Goal: Transaction & Acquisition: Register for event/course

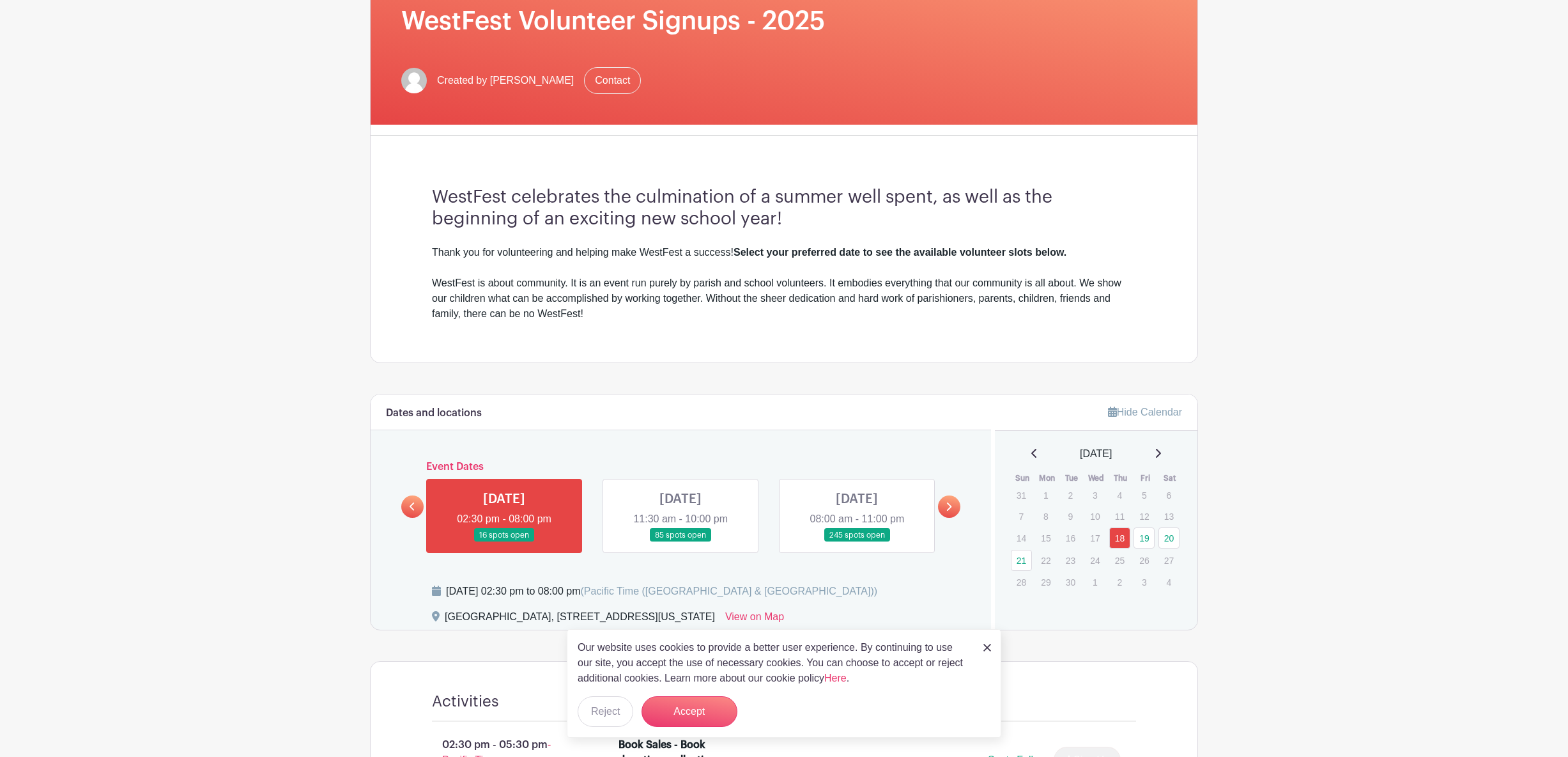
scroll to position [333, 0]
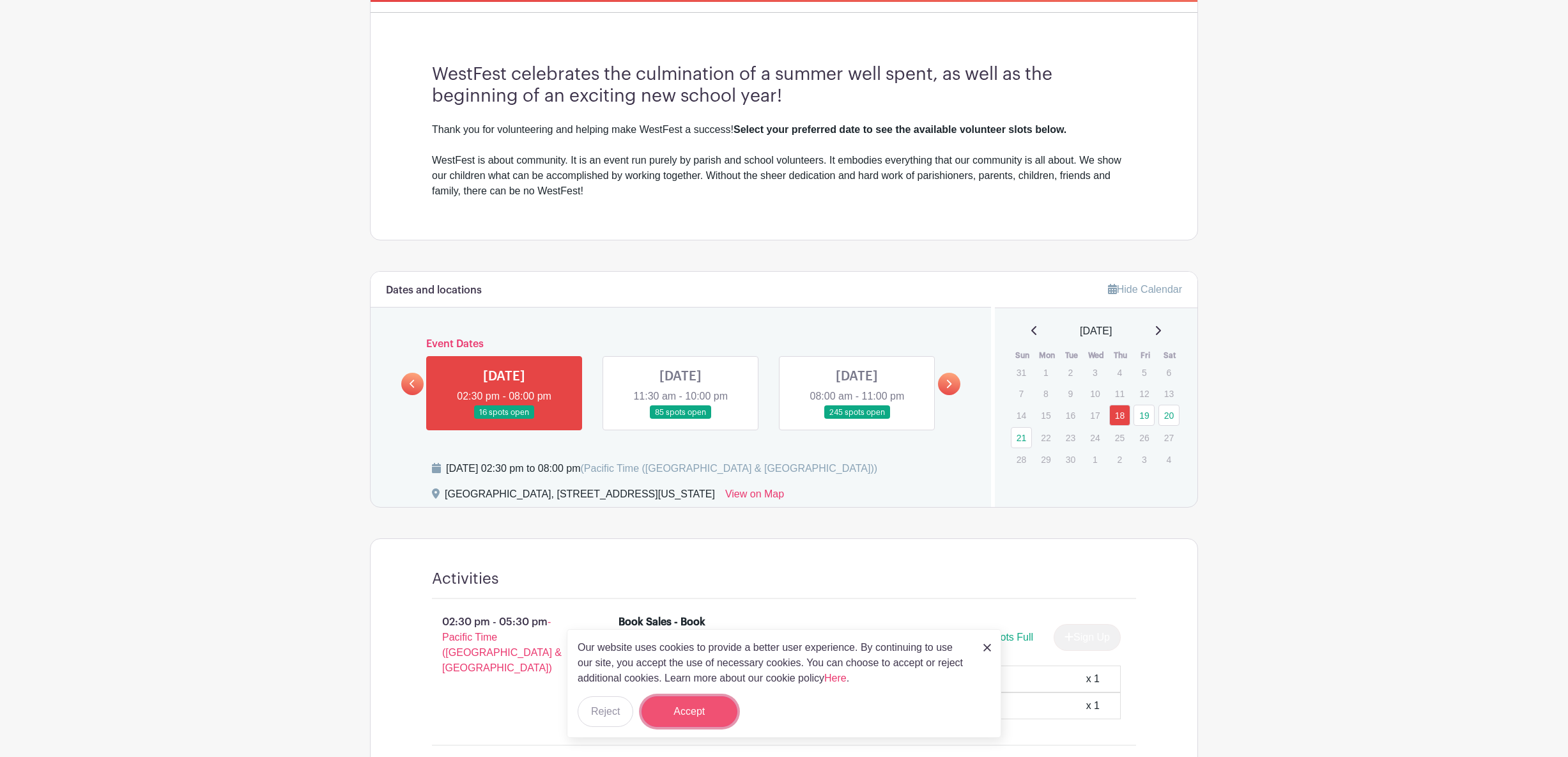
click at [701, 705] on button "Accept" at bounding box center [689, 711] width 96 height 31
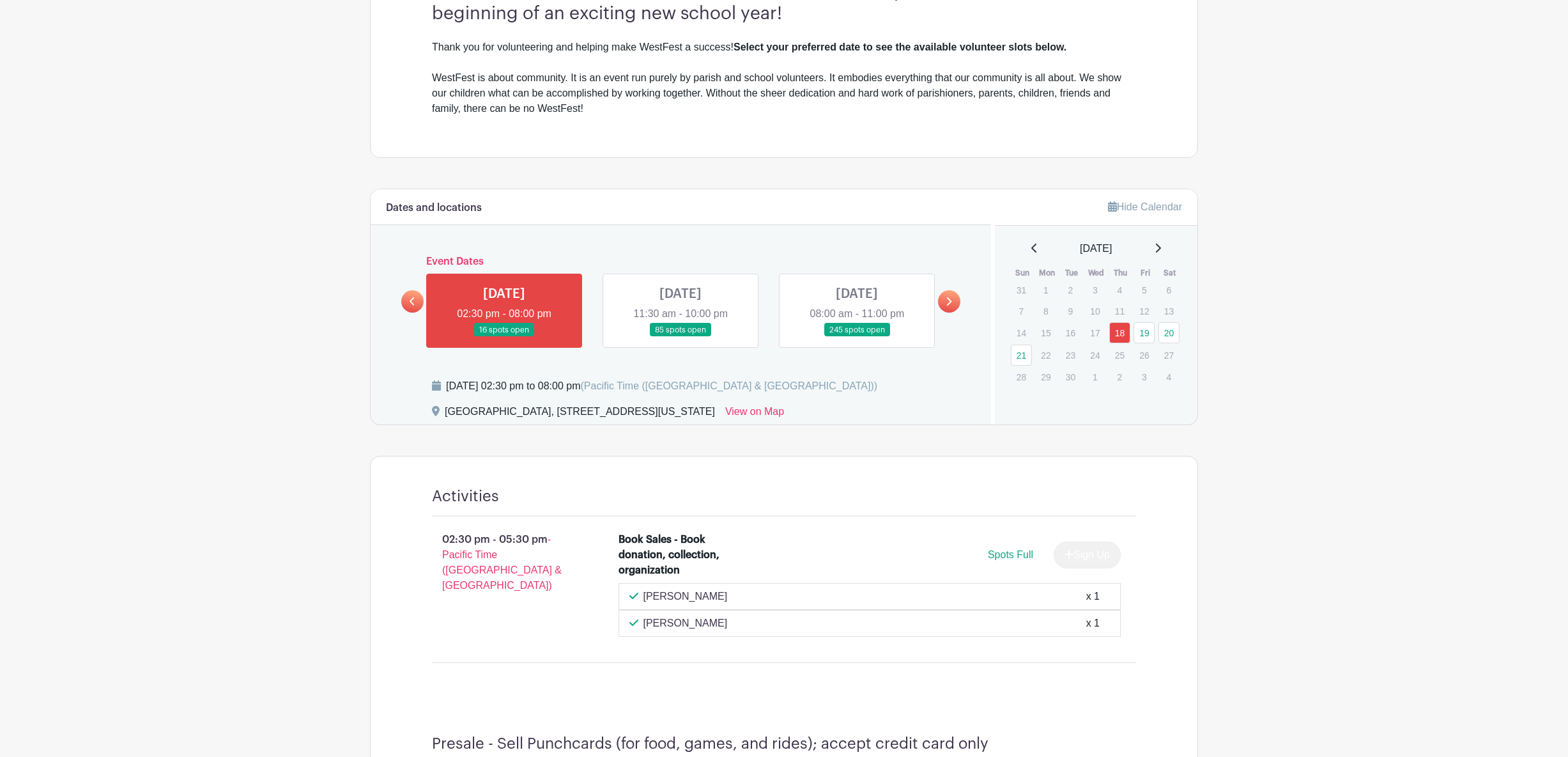
scroll to position [317, 0]
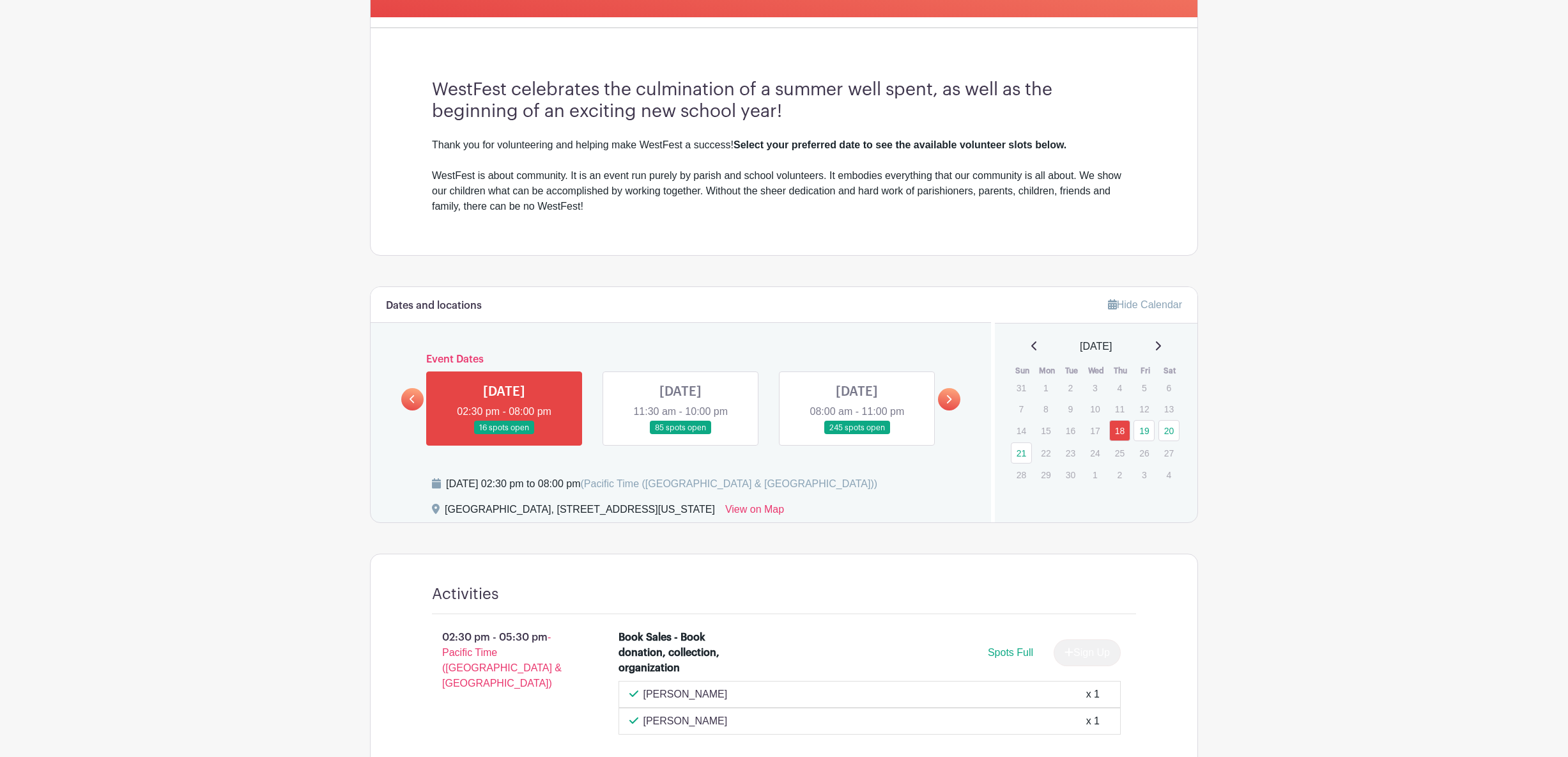
click at [681, 435] on link at bounding box center [681, 435] width 0 height 0
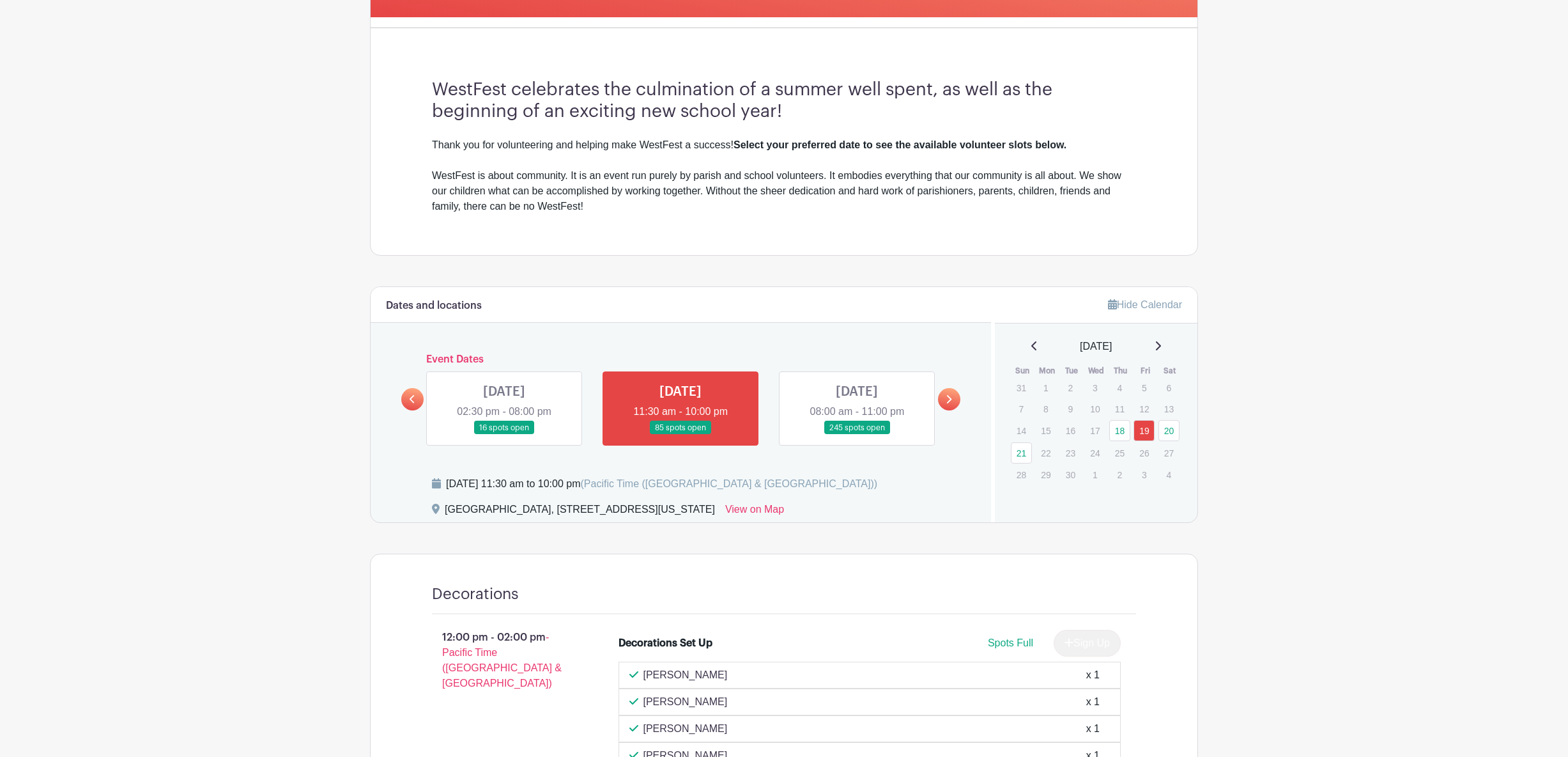
click at [681, 435] on link at bounding box center [681, 435] width 0 height 0
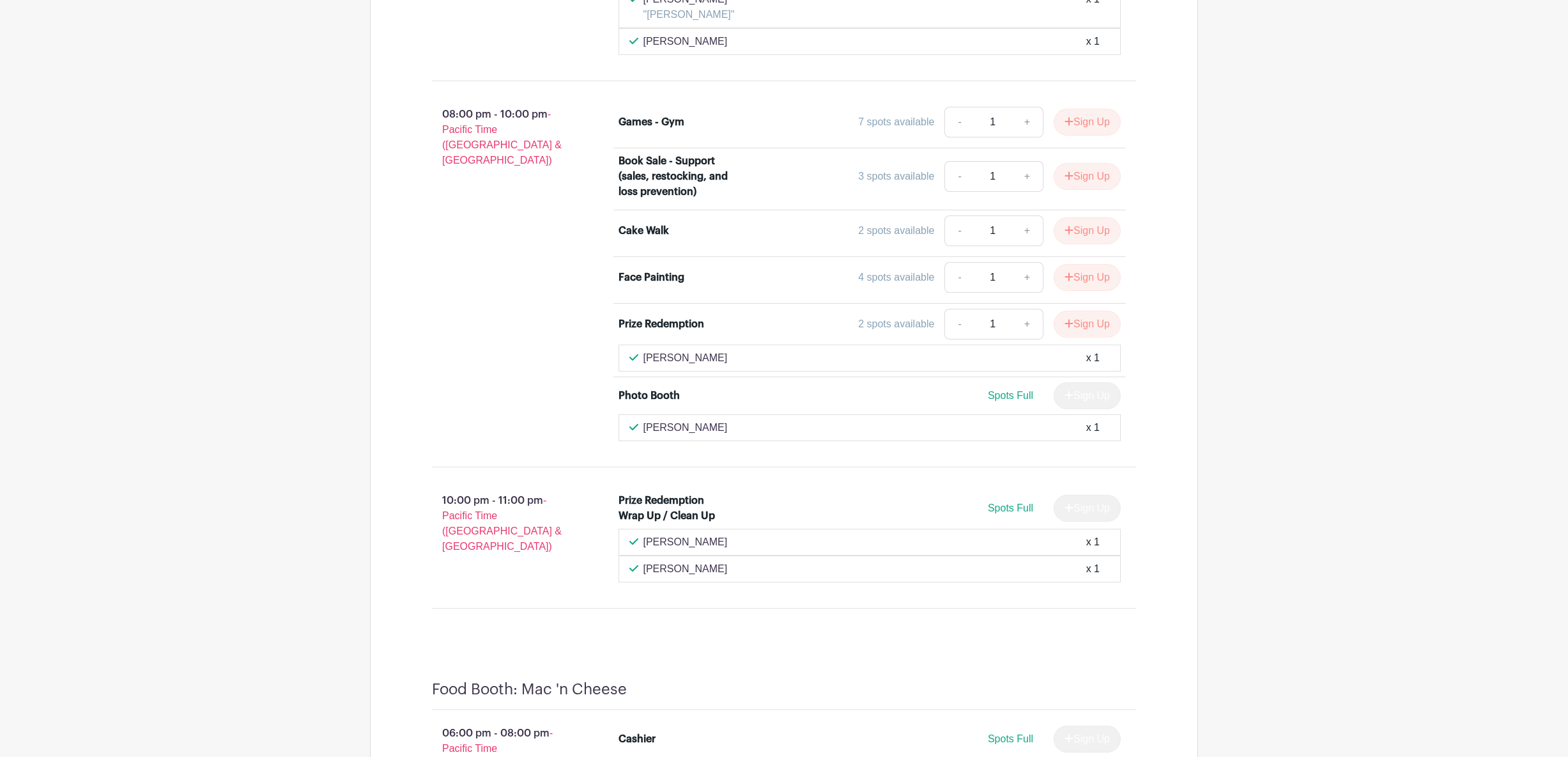
scroll to position [3279, 0]
click at [1022, 160] on link "+" at bounding box center [1028, 175] width 32 height 31
click at [959, 160] on link "-" at bounding box center [958, 175] width 29 height 31
type input "1"
click at [1087, 162] on button "Sign Up" at bounding box center [1087, 175] width 67 height 27
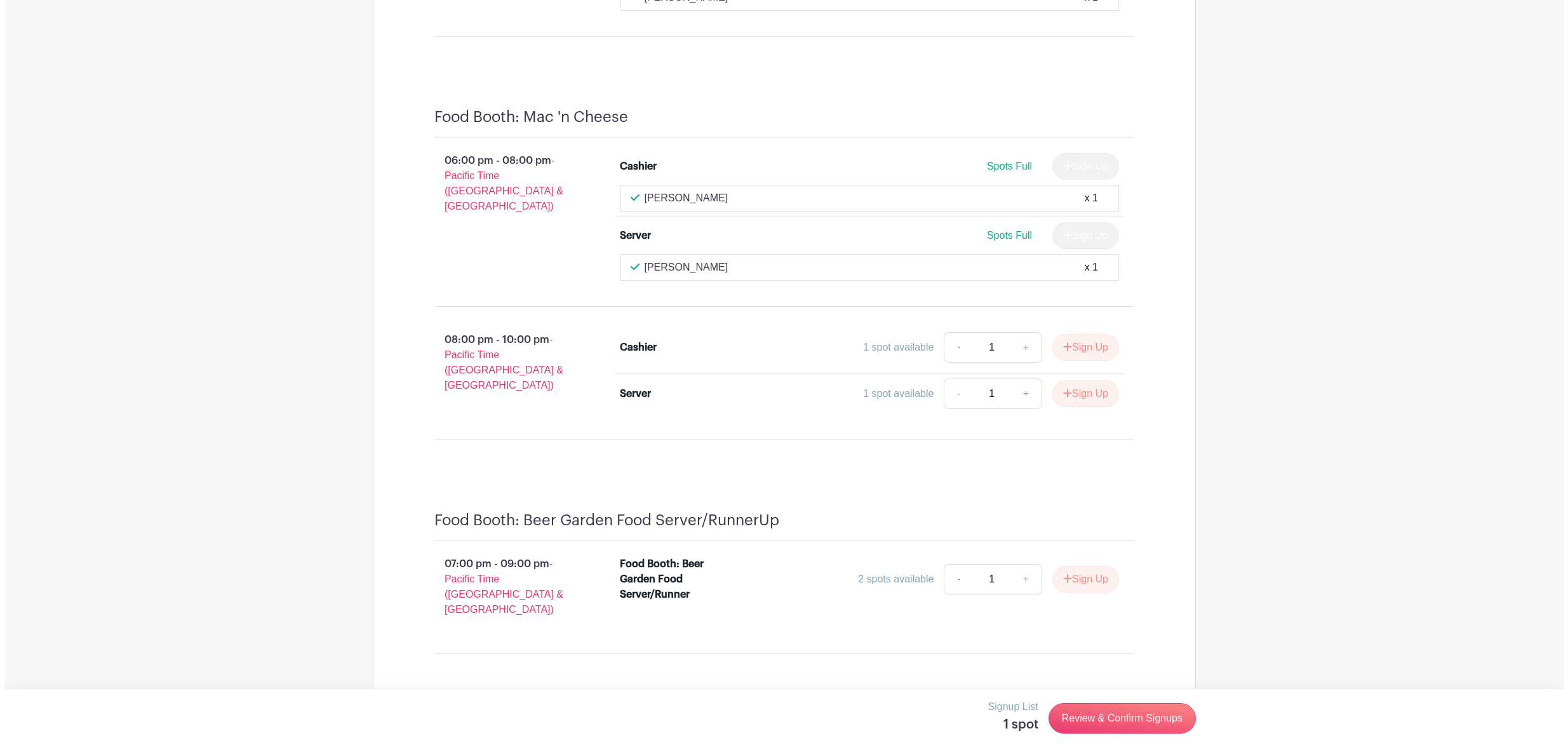
scroll to position [3899, 0]
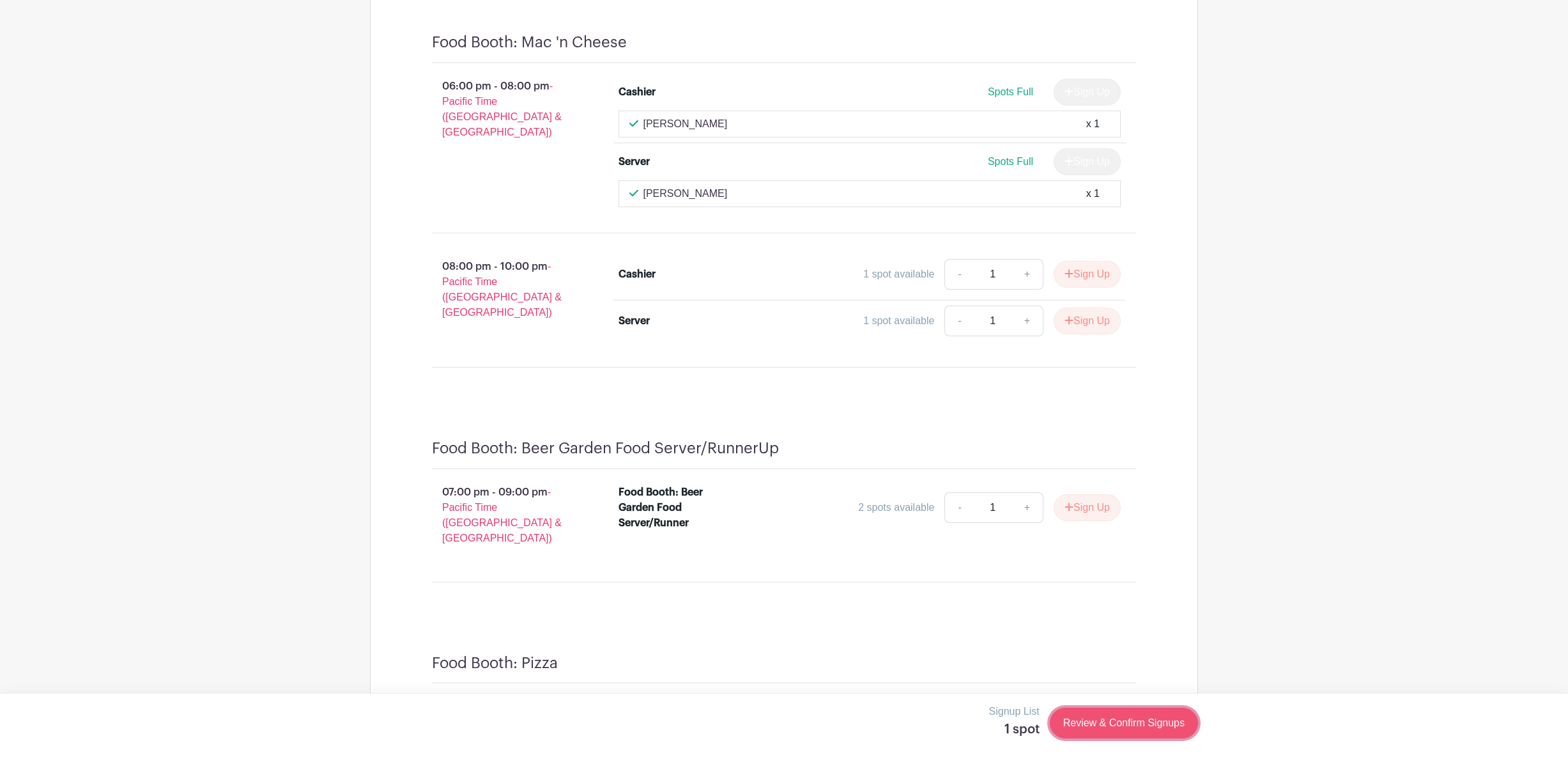
click at [1156, 720] on link "Review & Confirm Signups" at bounding box center [1124, 722] width 148 height 31
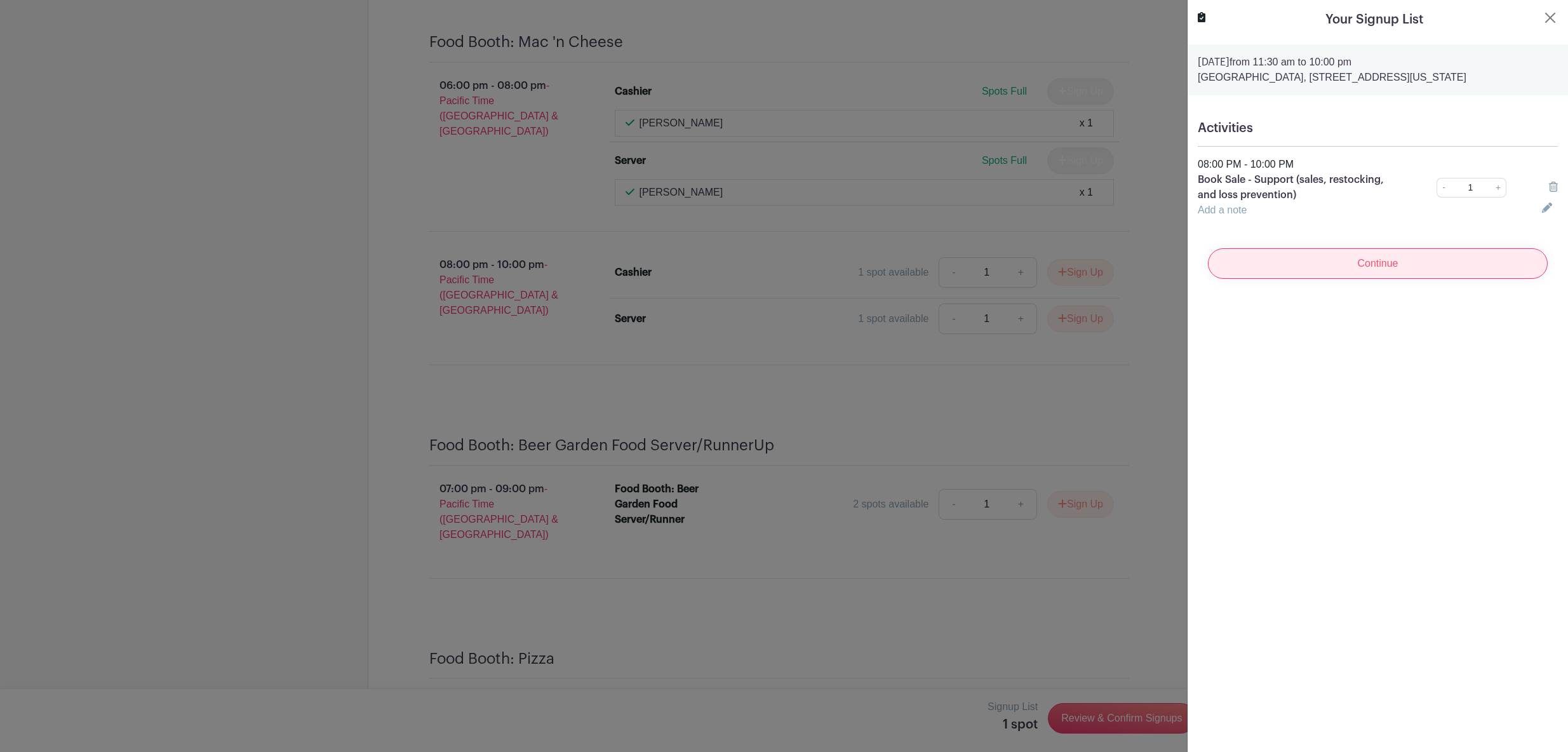
click at [1402, 270] on input "Continue" at bounding box center [1377, 263] width 340 height 31
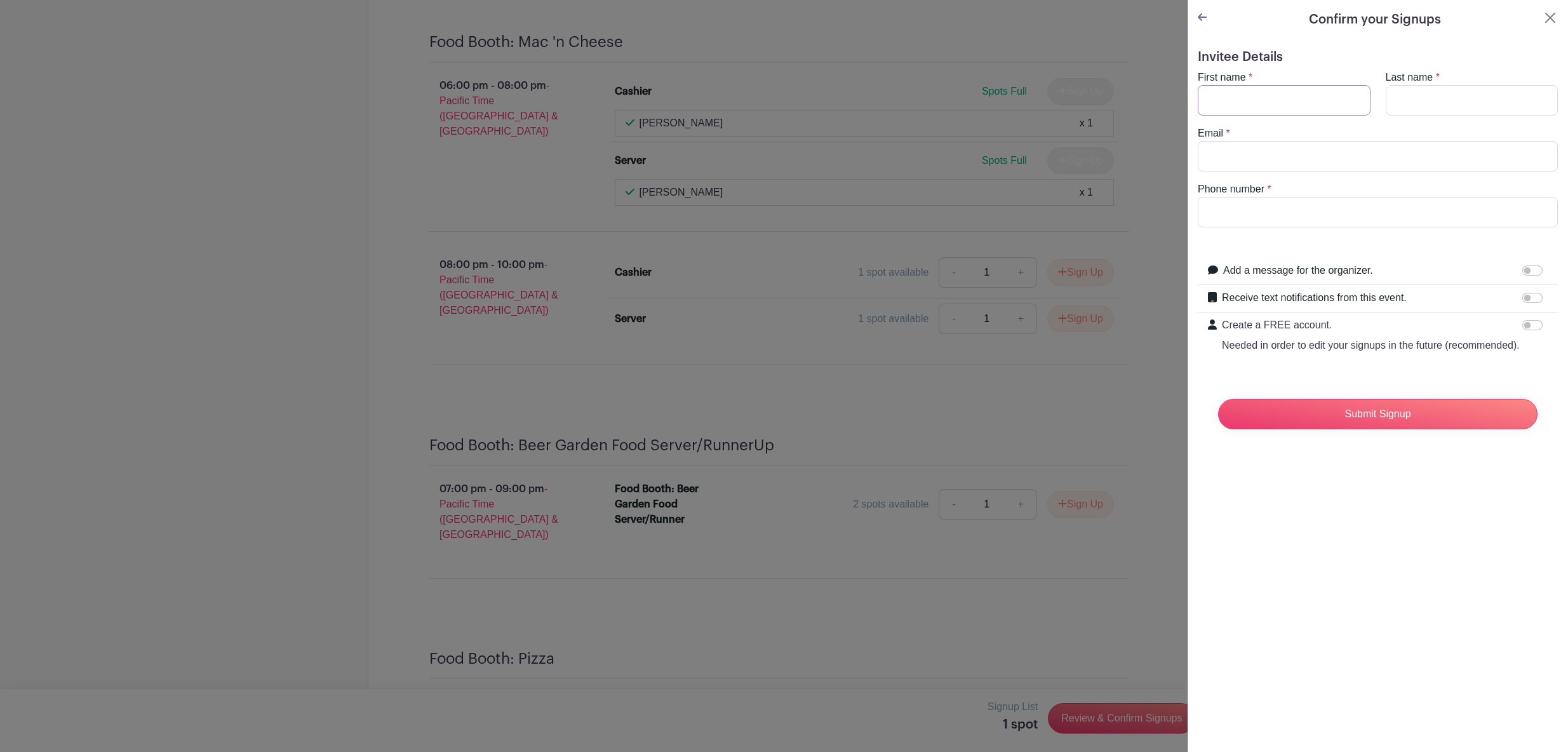
click at [1315, 102] on input "First name" at bounding box center [1285, 100] width 173 height 31
type input "Tiana"
type input "[PERSON_NAME]"
type input "[EMAIL_ADDRESS][DOMAIN_NAME]"
type input "9175768875"
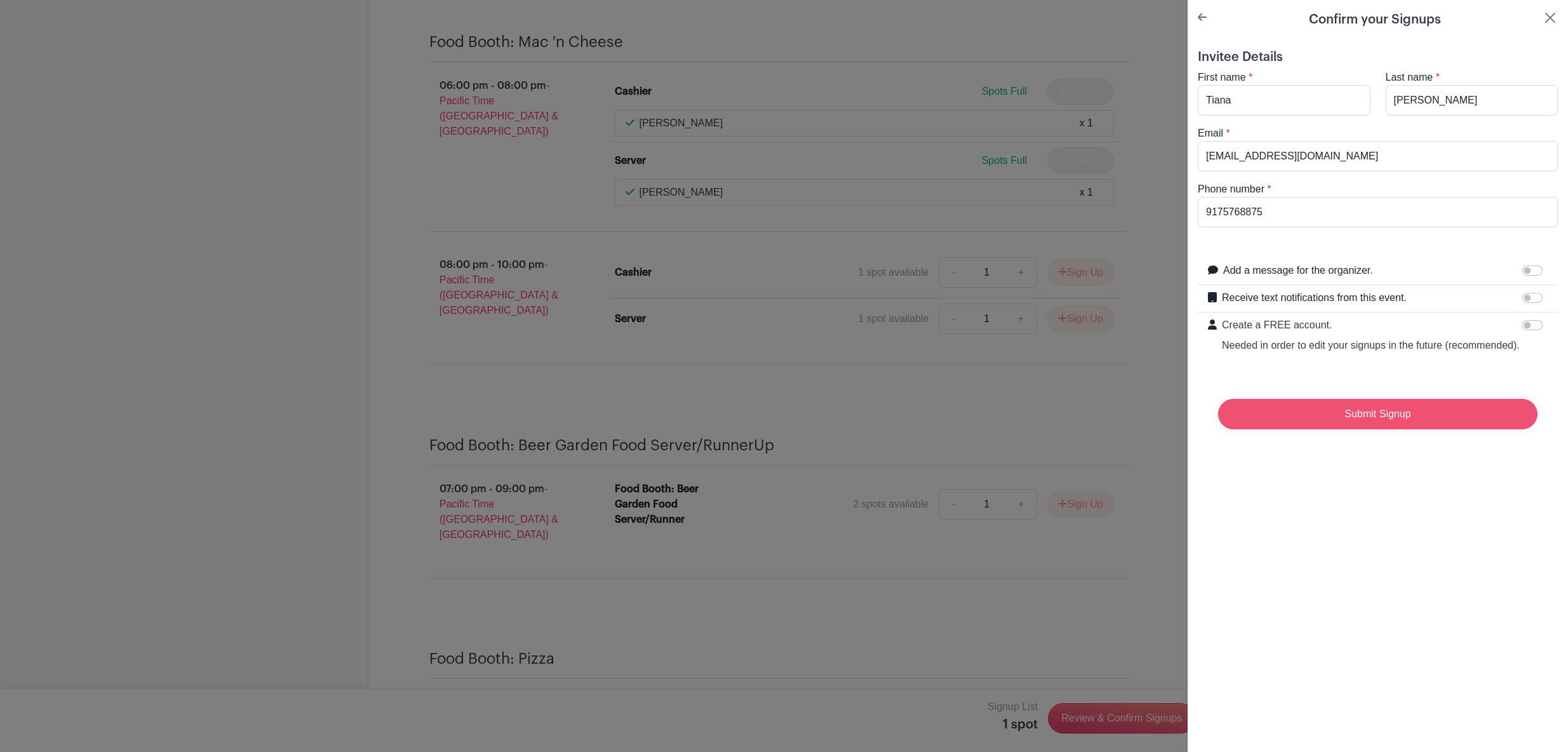
click at [1405, 429] on input "Submit Signup" at bounding box center [1377, 413] width 319 height 31
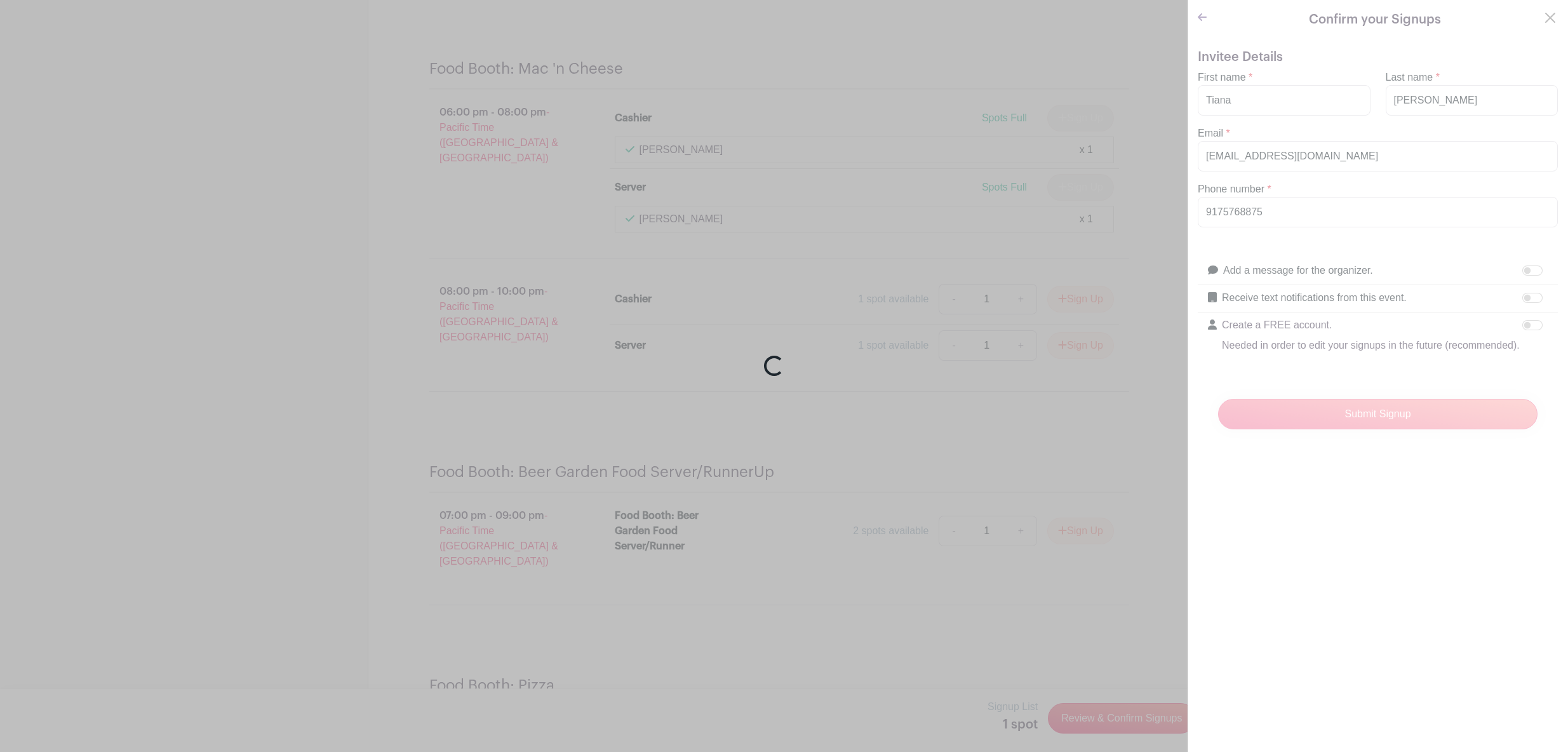
scroll to position [3926, 0]
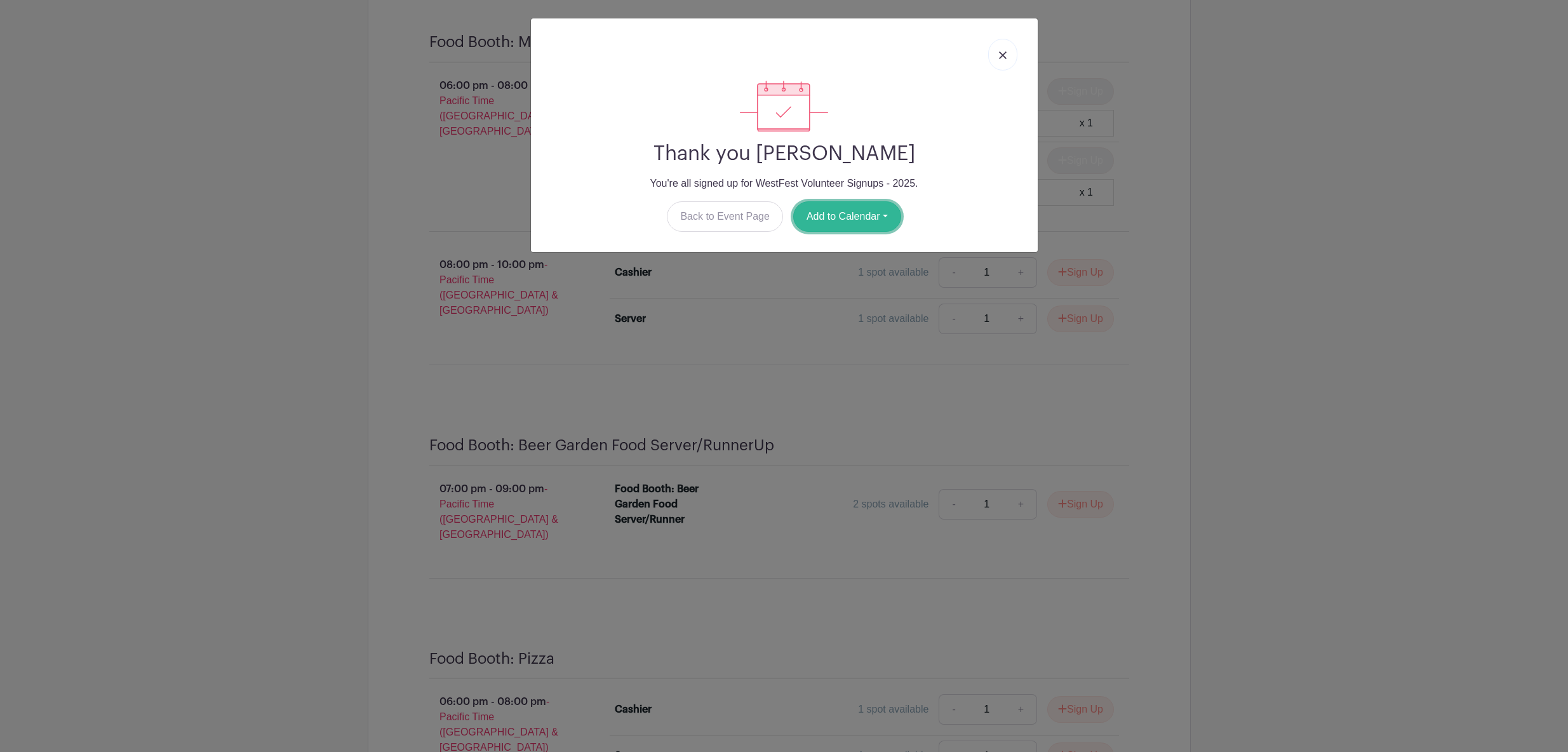
click at [887, 219] on button "Add to Calendar" at bounding box center [847, 216] width 108 height 31
click at [883, 247] on link "Google Calendar" at bounding box center [845, 248] width 101 height 20
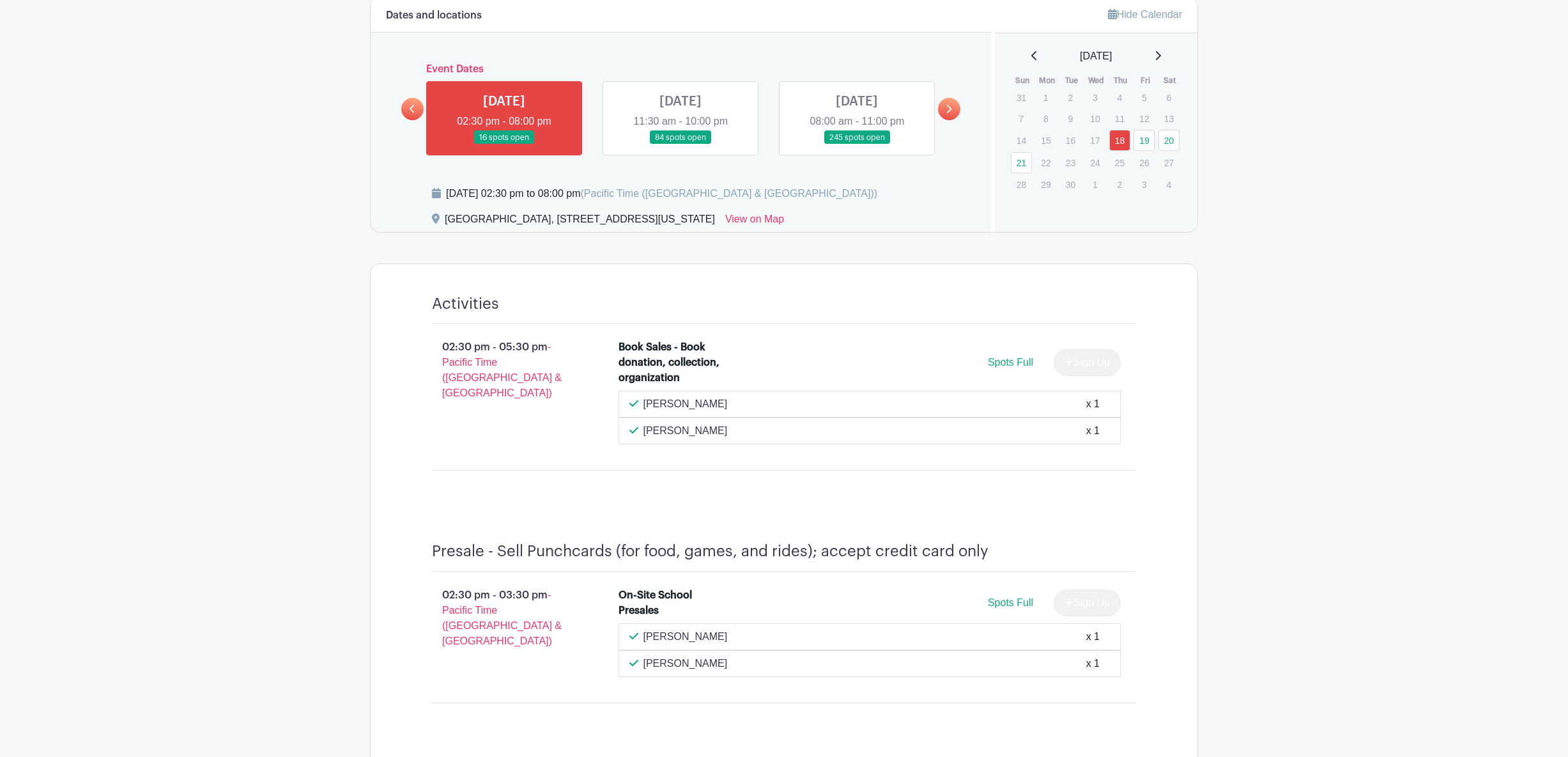
scroll to position [608, 0]
click at [857, 143] on link at bounding box center [857, 143] width 0 height 0
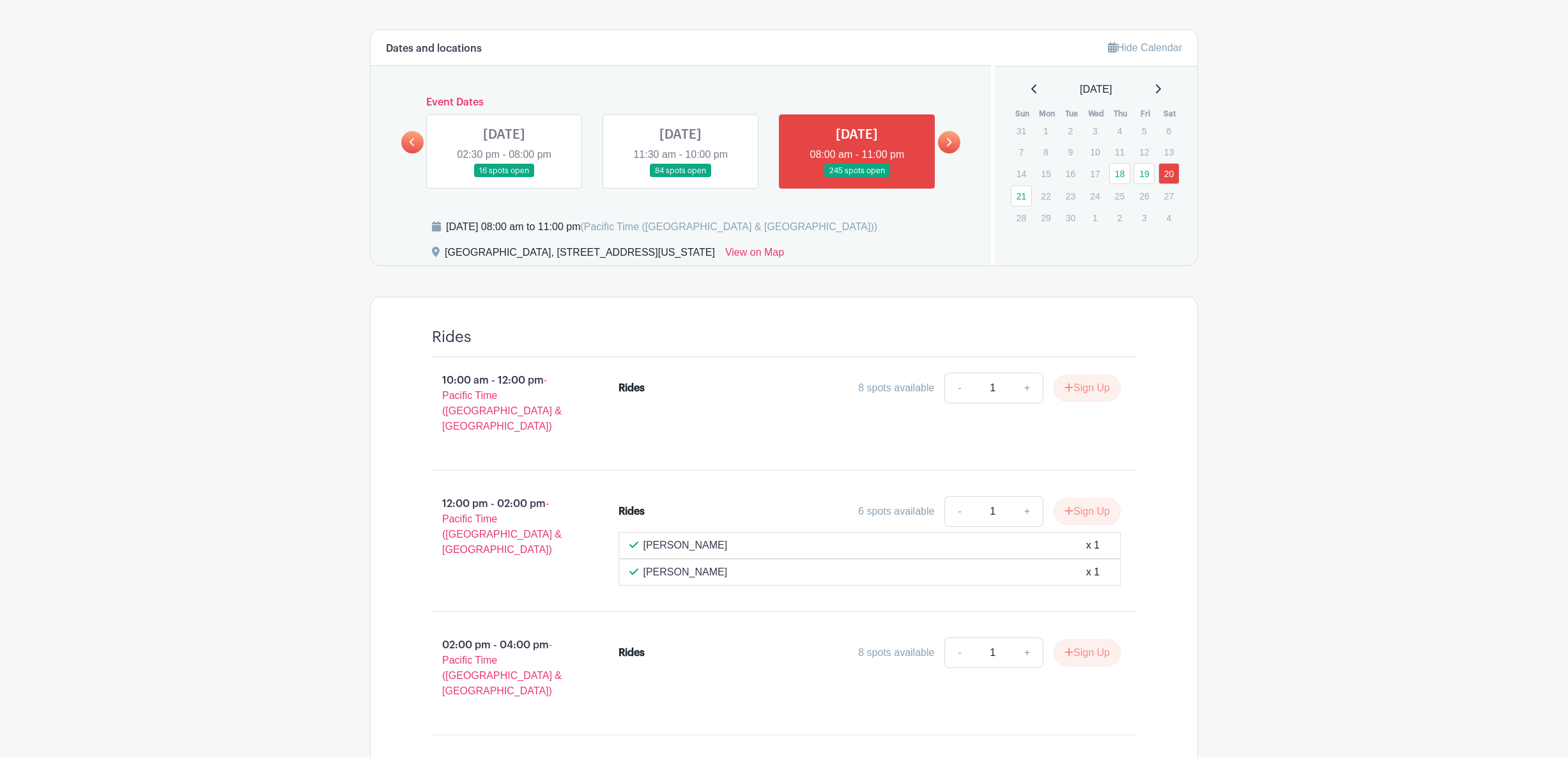
scroll to position [49, 0]
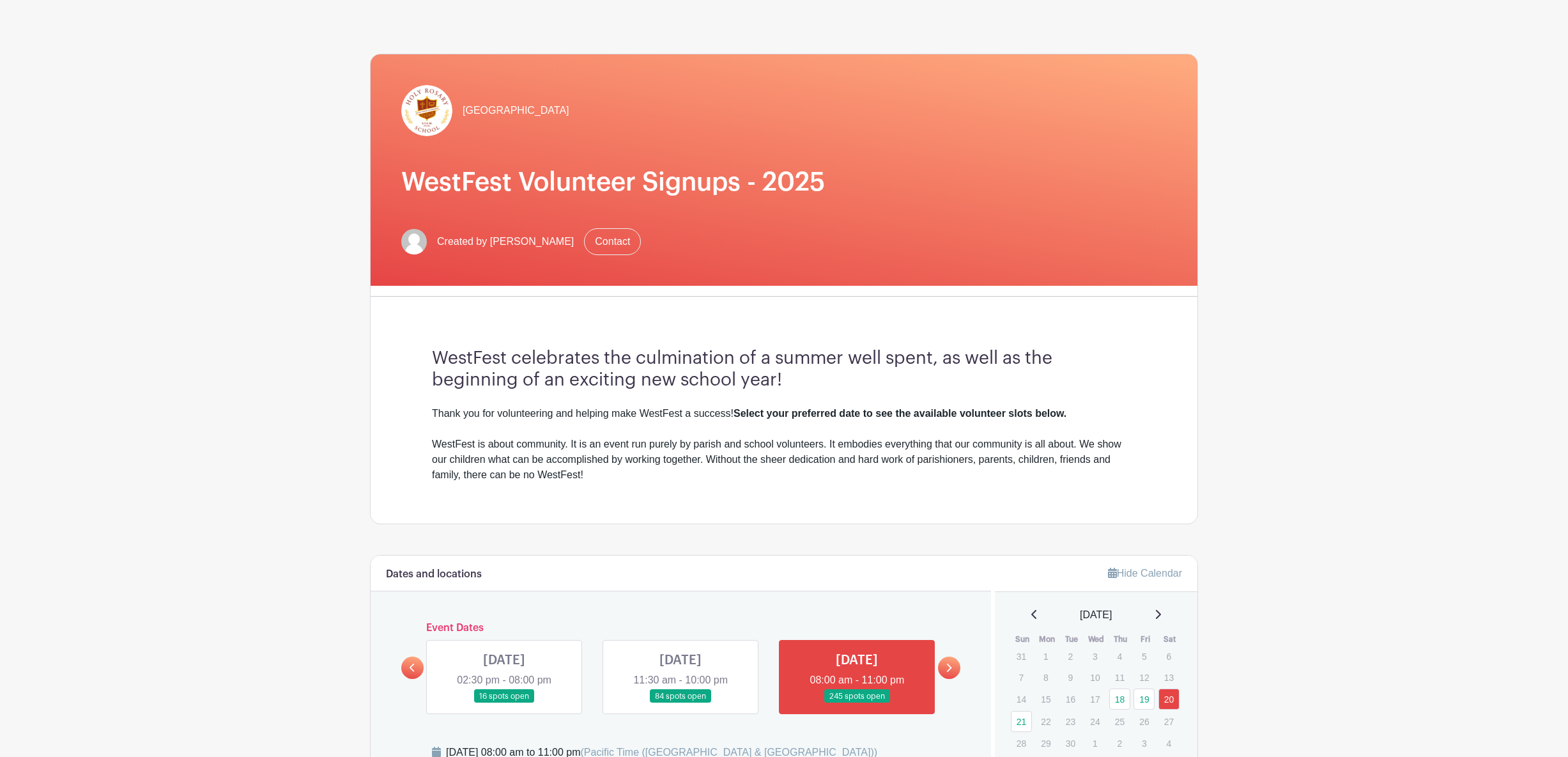
drag, startPoint x: 737, startPoint y: 659, endPoint x: 760, endPoint y: 632, distance: 35.5
click at [681, 703] on link at bounding box center [681, 703] width 0 height 0
